Goal: Task Accomplishment & Management: Use online tool/utility

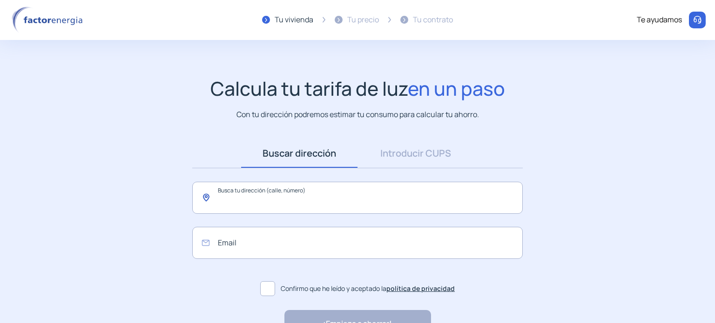
click at [277, 198] on input "text" at bounding box center [357, 198] width 330 height 32
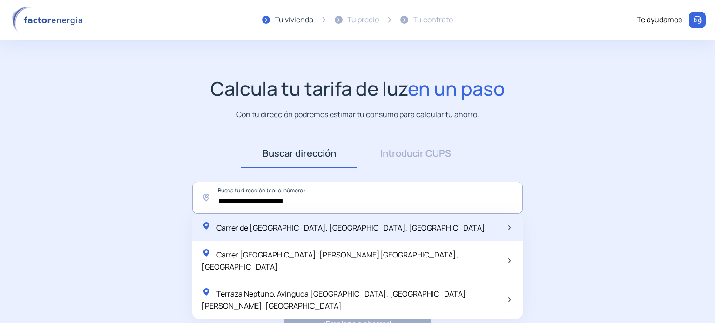
click at [298, 224] on span "Carrer de [GEOGRAPHIC_DATA], [GEOGRAPHIC_DATA], [GEOGRAPHIC_DATA]" at bounding box center [350, 228] width 269 height 10
type input "**********"
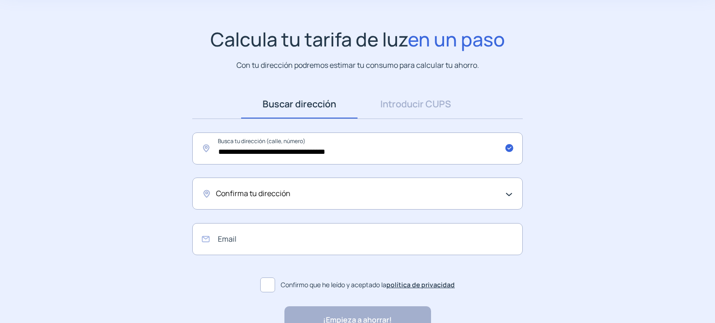
scroll to position [106, 0]
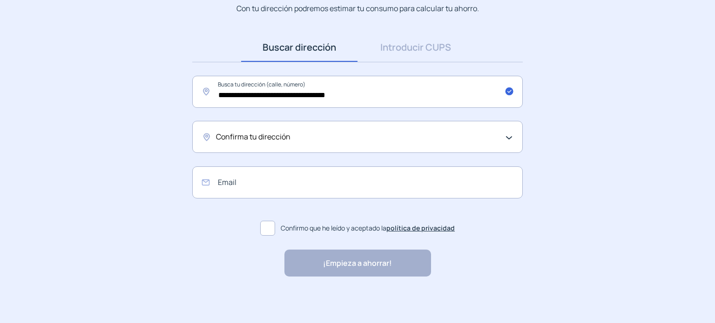
click at [261, 139] on span "Confirma tu dirección" at bounding box center [253, 137] width 74 height 12
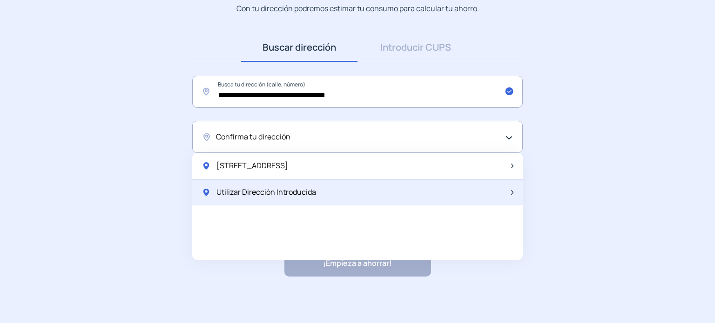
click at [307, 197] on span "Utilizar Dirección Introducida" at bounding box center [266, 193] width 100 height 12
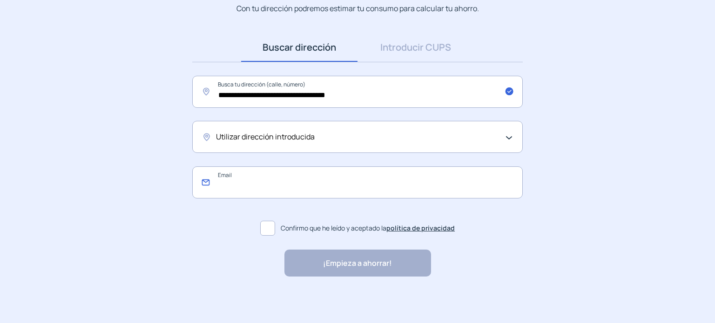
click at [298, 189] on input "email" at bounding box center [357, 183] width 330 height 32
type input "**********"
click at [266, 228] on span at bounding box center [267, 228] width 15 height 15
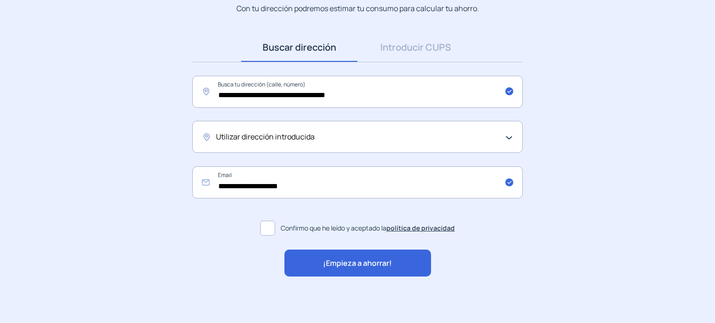
click at [340, 262] on span "¡Empieza a ahorrar!" at bounding box center [357, 264] width 69 height 12
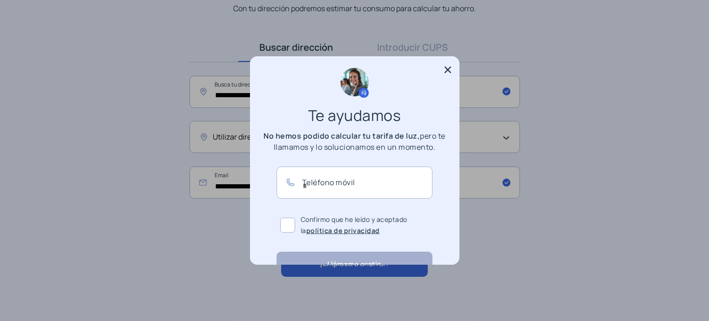
scroll to position [0, 0]
click at [447, 68] on icon at bounding box center [447, 69] width 9 height 9
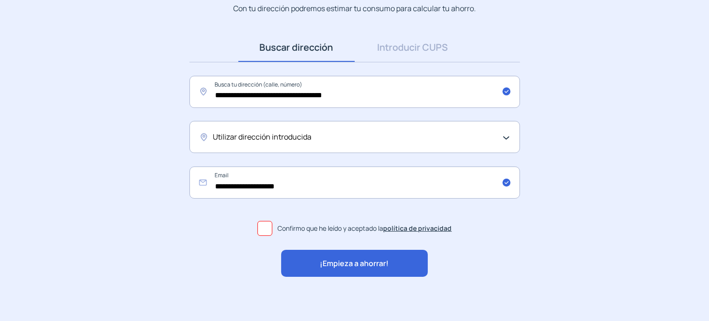
scroll to position [108, 0]
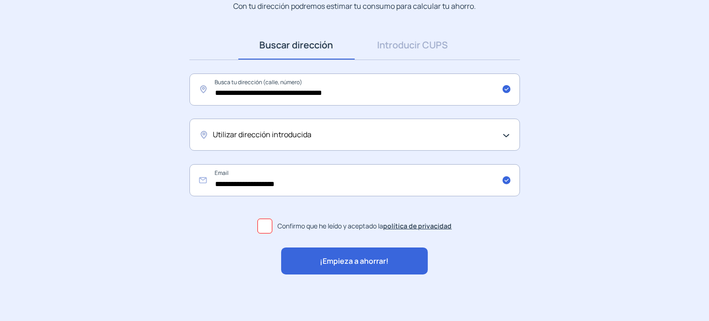
click at [357, 250] on div "¡Empieza a ahorrar!" at bounding box center [354, 261] width 147 height 27
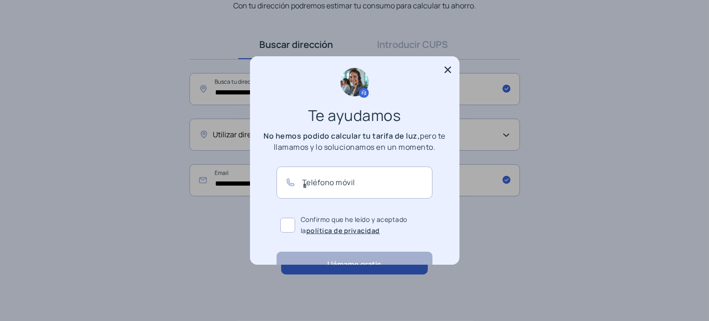
scroll to position [0, 0]
click at [450, 67] on icon at bounding box center [447, 69] width 9 height 9
